Goal: Navigation & Orientation: Find specific page/section

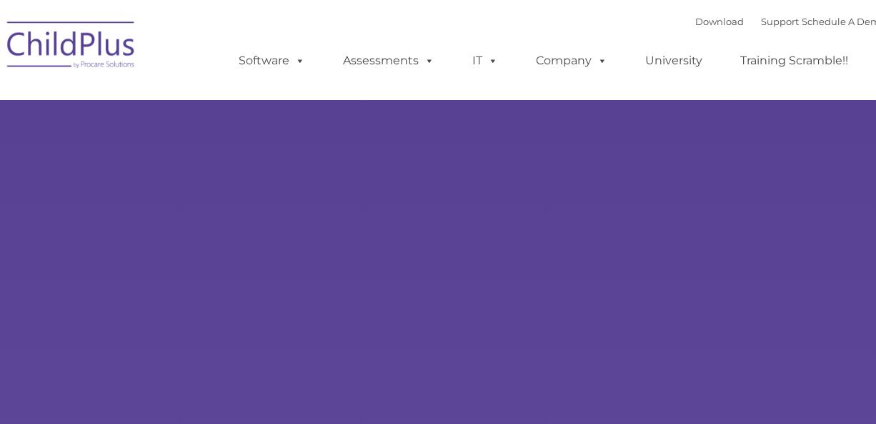
select select "MEDIUM"
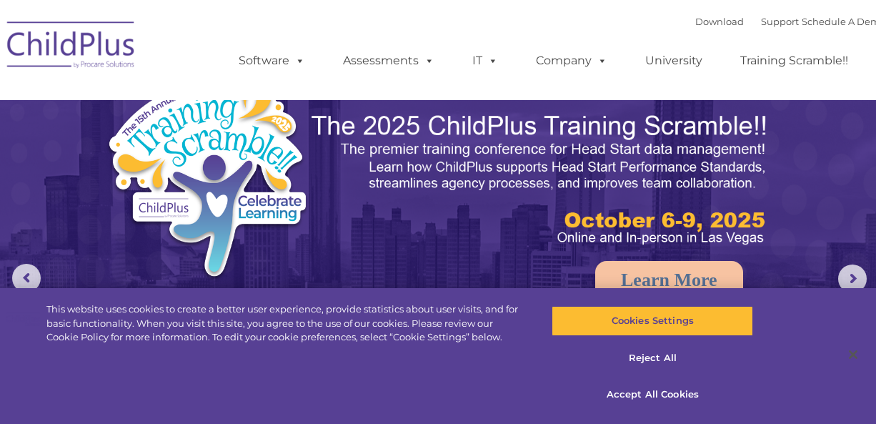
click at [63, 53] on img at bounding box center [71, 46] width 143 height 71
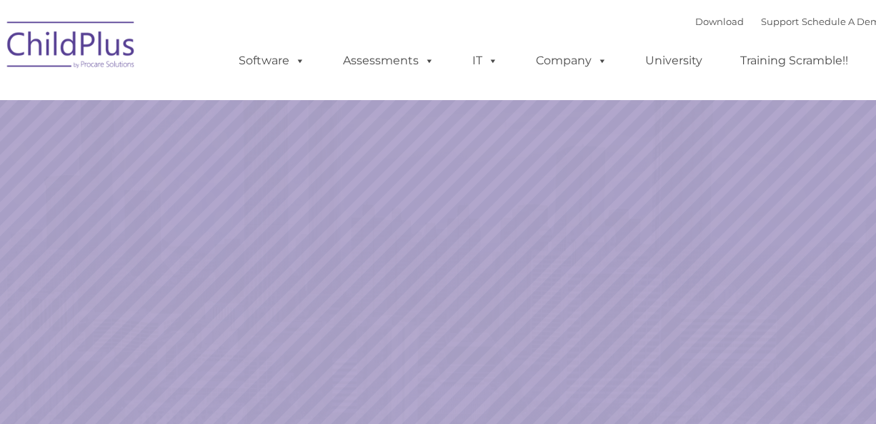
select select "MEDIUM"
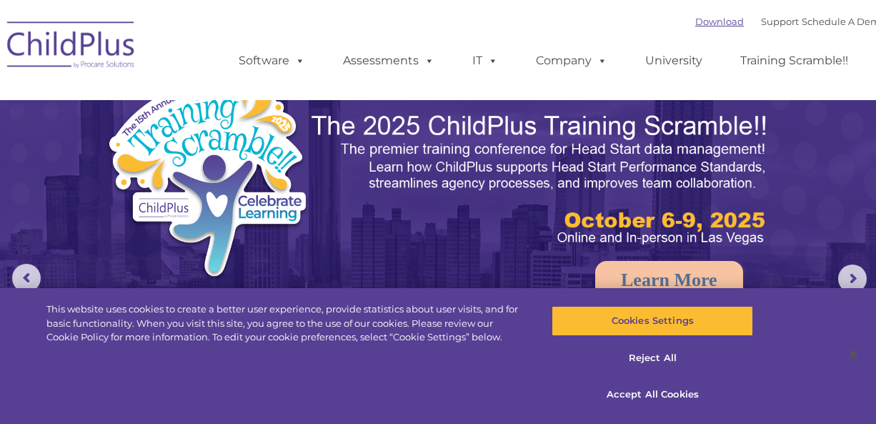
click at [699, 21] on link "Download" at bounding box center [719, 21] width 49 height 11
